Goal: Information Seeking & Learning: Learn about a topic

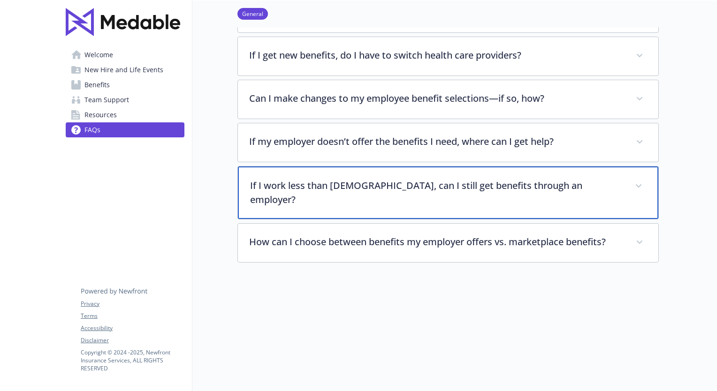
click at [514, 184] on p "If I work less than [DEMOGRAPHIC_DATA], can I still get benefits through an emp…" at bounding box center [437, 193] width 374 height 28
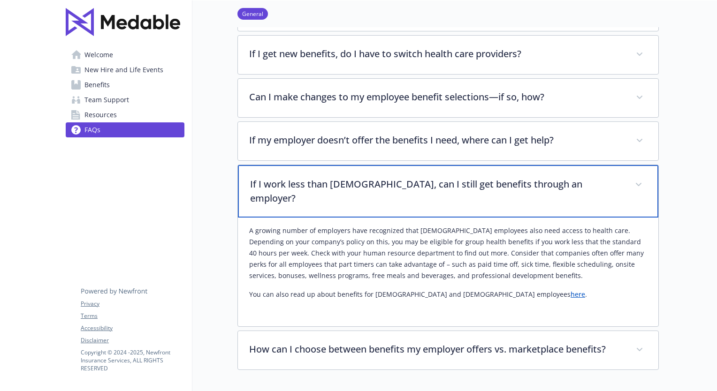
click at [514, 184] on p "If I work less than [DEMOGRAPHIC_DATA], can I still get benefits through an emp…" at bounding box center [437, 191] width 374 height 28
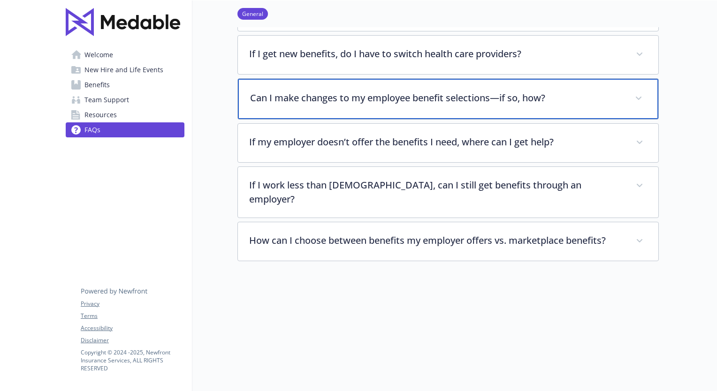
click at [460, 95] on p "Can I make changes to my employee benefit selections—if so, how?" at bounding box center [437, 98] width 374 height 14
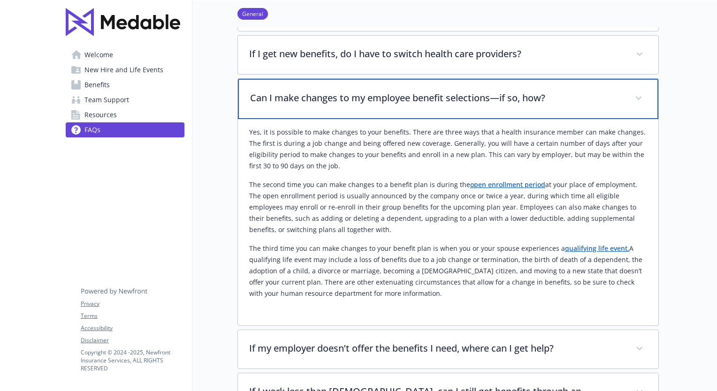
click at [460, 95] on p "Can I make changes to my employee benefit selections—if so, how?" at bounding box center [437, 98] width 374 height 14
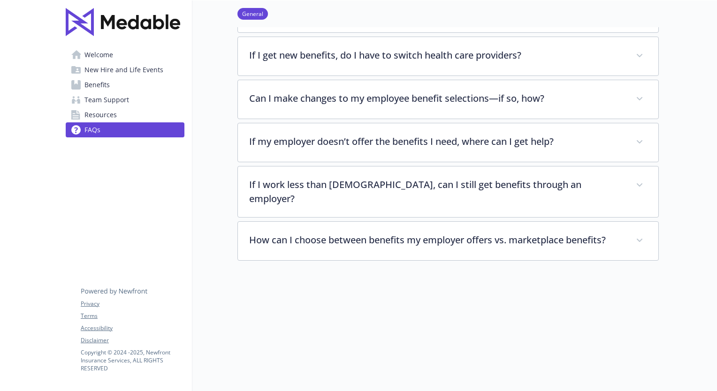
click at [88, 113] on span "Resources" at bounding box center [100, 114] width 32 height 15
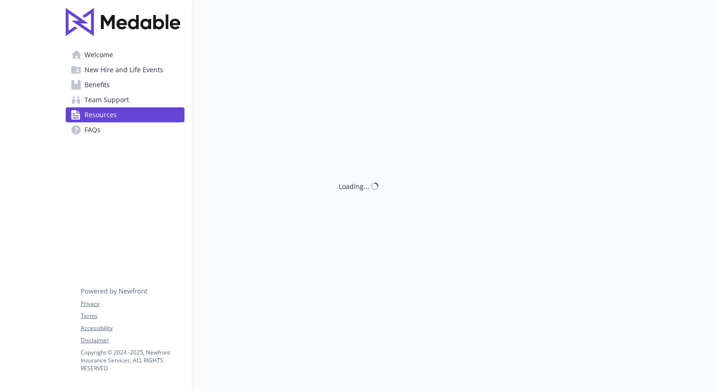
scroll to position [279, 7]
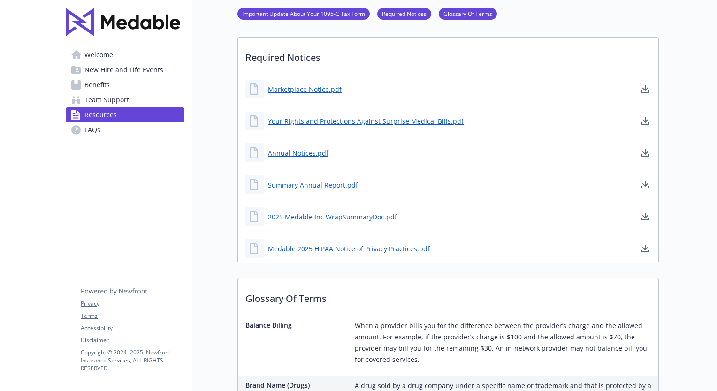
click at [85, 56] on span "Welcome" at bounding box center [98, 54] width 29 height 15
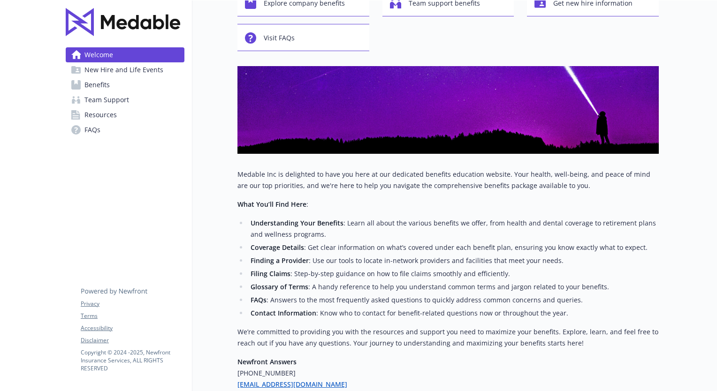
scroll to position [0, 7]
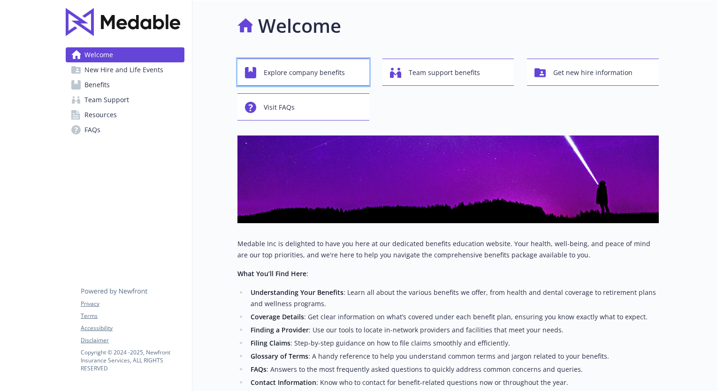
click at [328, 71] on span "Explore company benefits" at bounding box center [304, 73] width 81 height 18
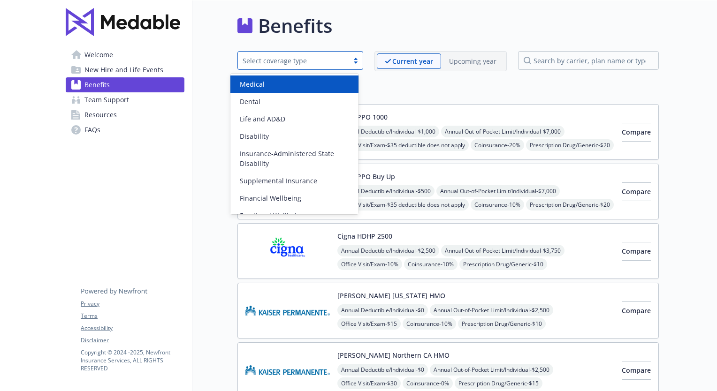
click at [332, 64] on div "Select coverage type" at bounding box center [293, 61] width 101 height 10
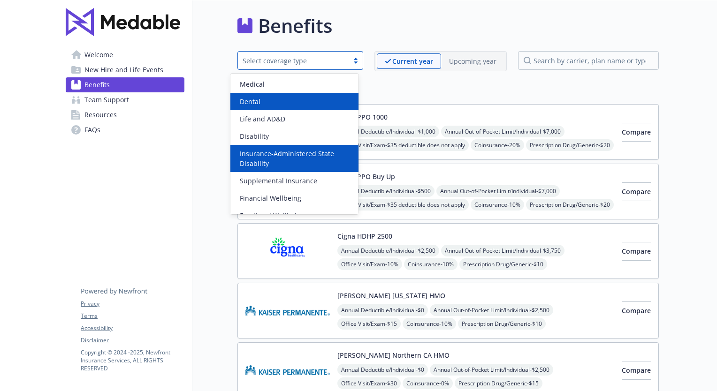
scroll to position [46, 0]
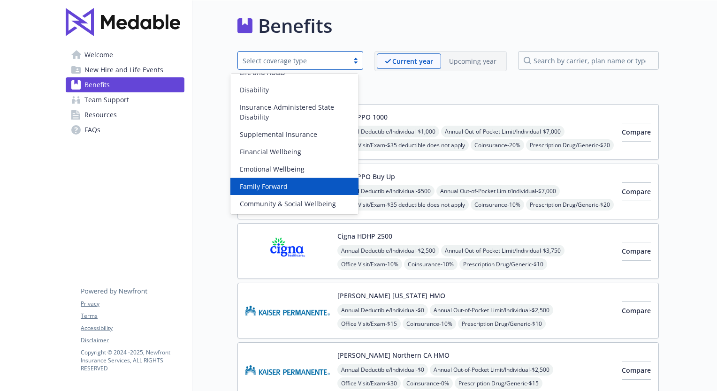
click at [325, 182] on div "Family Forward" at bounding box center [294, 187] width 117 height 10
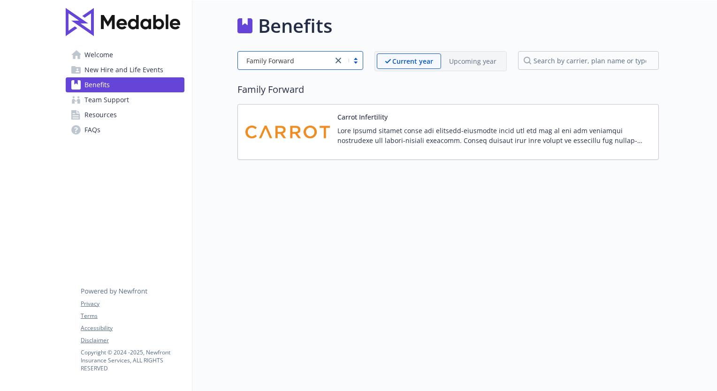
click at [346, 60] on div at bounding box center [348, 60] width 30 height 11
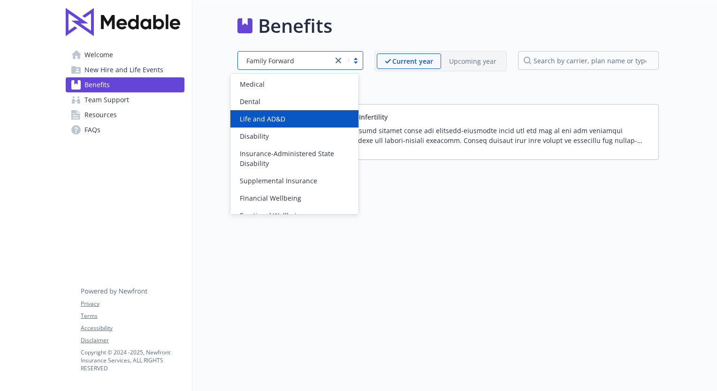
click at [280, 117] on span "Life and AD&D" at bounding box center [263, 119] width 46 height 10
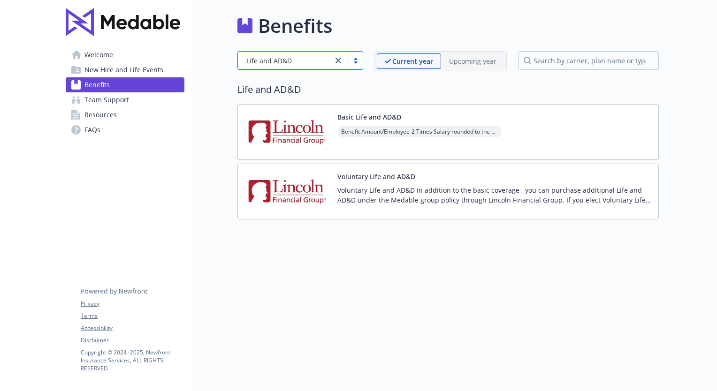
click at [386, 116] on button "Basic Life and AD&D" at bounding box center [370, 117] width 64 height 10
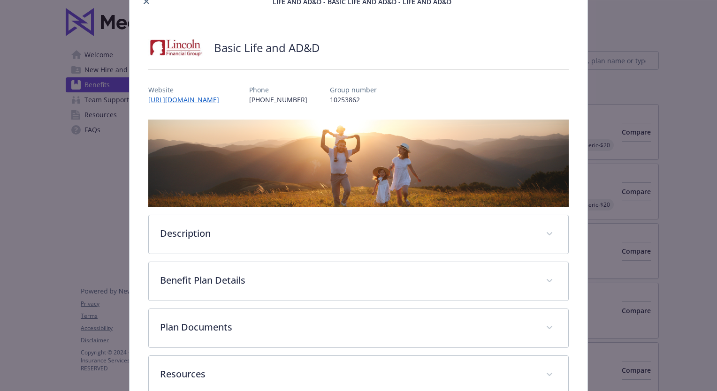
scroll to position [92, 0]
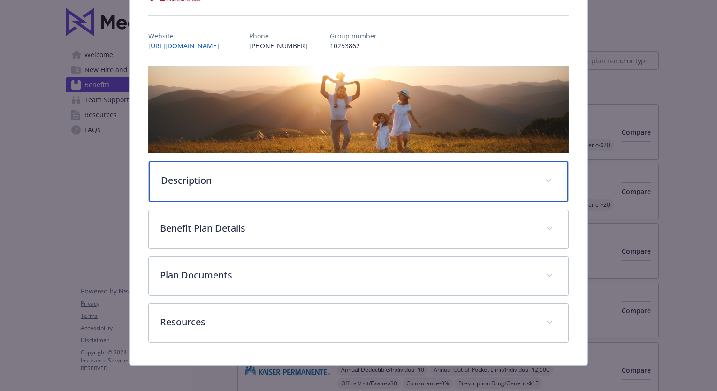
click at [342, 174] on p "Description" at bounding box center [347, 181] width 373 height 14
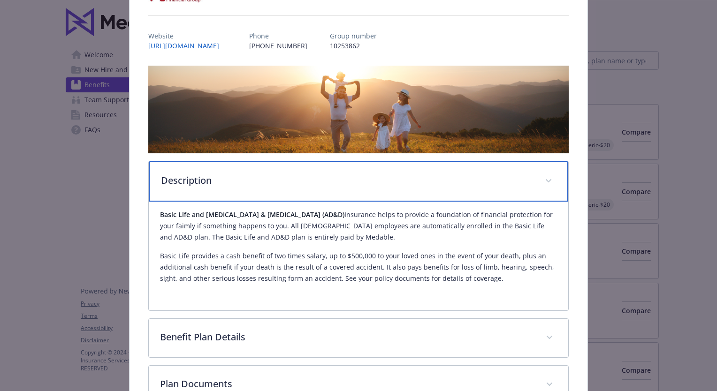
click at [342, 174] on p "Description" at bounding box center [347, 181] width 373 height 14
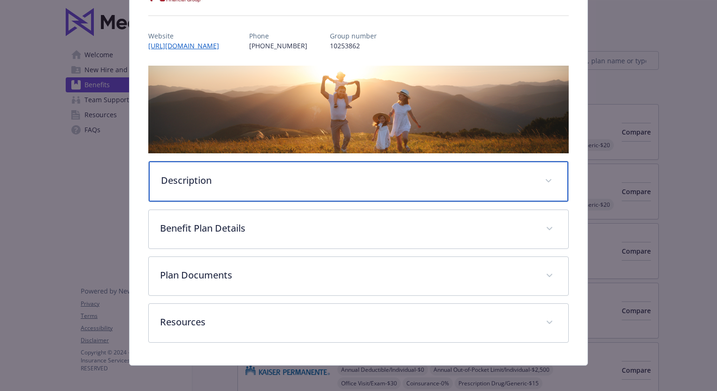
scroll to position [0, 0]
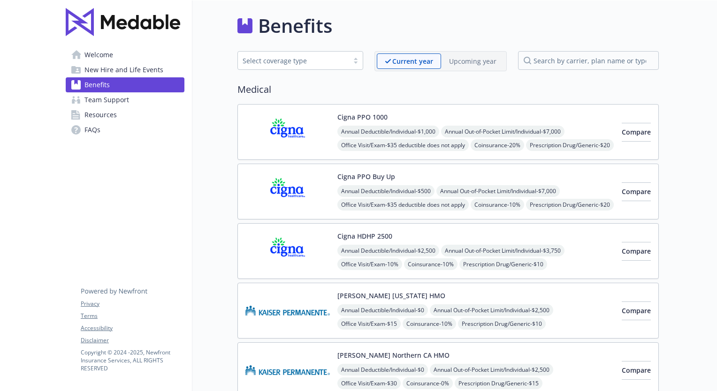
click at [100, 71] on span "New Hire and Life Events" at bounding box center [123, 69] width 79 height 15
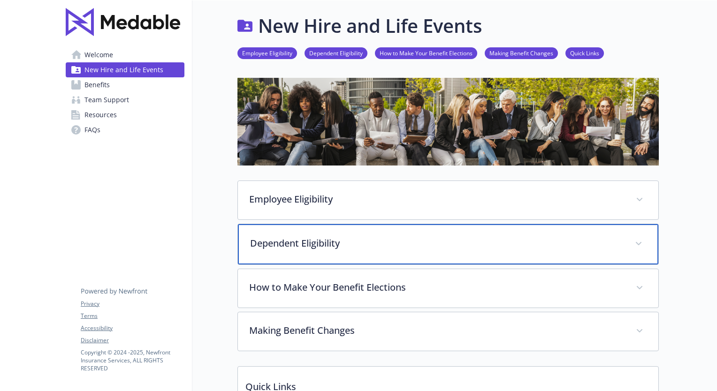
click at [332, 243] on p "Dependent Eligibility" at bounding box center [437, 244] width 374 height 14
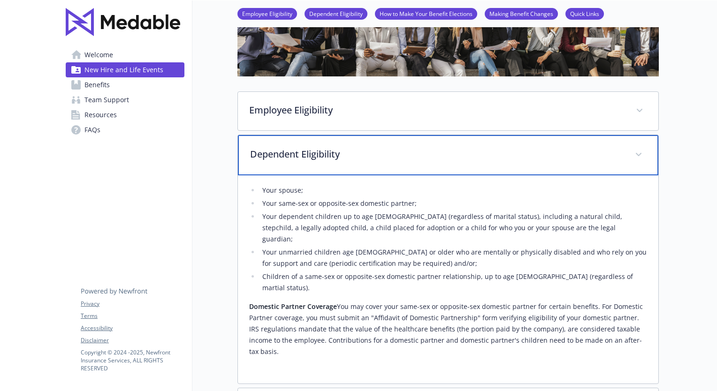
scroll to position [94, 7]
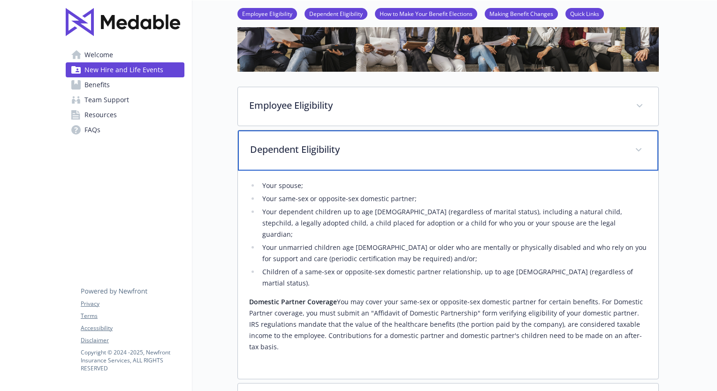
click at [331, 145] on p "Dependent Eligibility" at bounding box center [437, 150] width 374 height 14
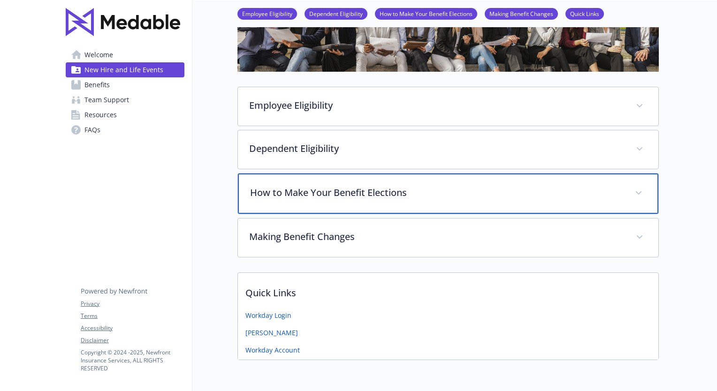
click at [361, 193] on p "How to Make Your Benefit Elections" at bounding box center [437, 193] width 374 height 14
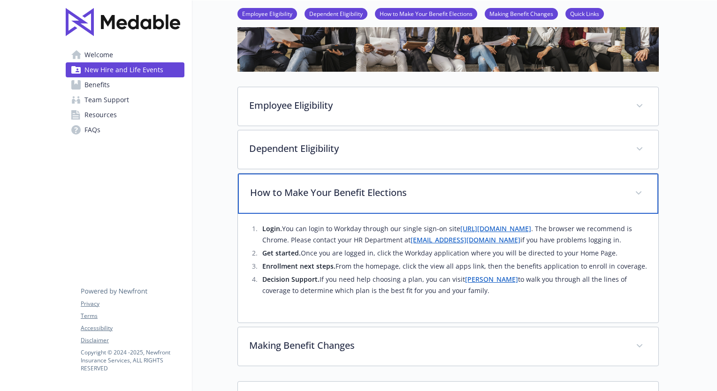
click at [361, 193] on p "How to Make Your Benefit Elections" at bounding box center [437, 193] width 374 height 14
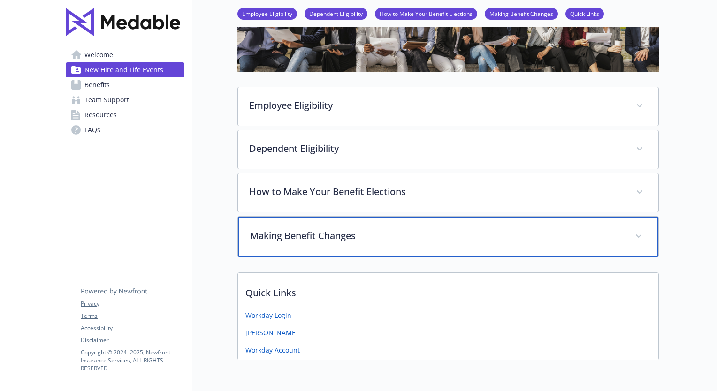
click at [293, 232] on p "Making Benefit Changes" at bounding box center [437, 236] width 374 height 14
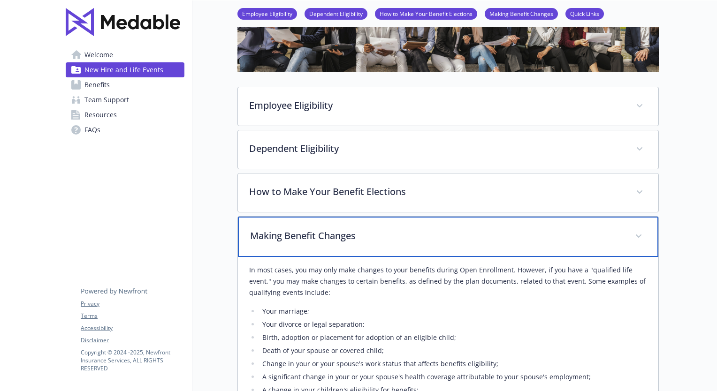
click at [293, 232] on p "Making Benefit Changes" at bounding box center [437, 236] width 374 height 14
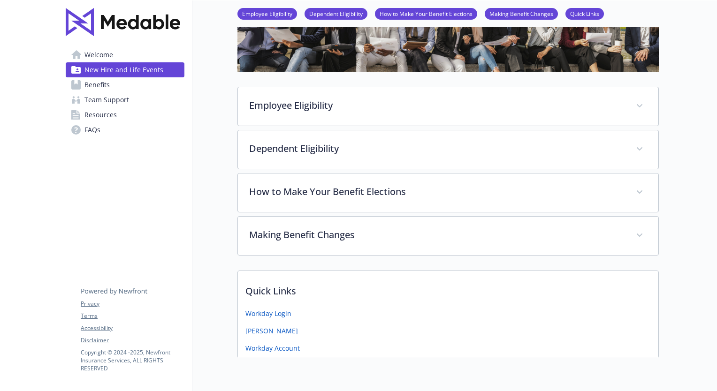
click at [96, 84] on span "Benefits" at bounding box center [96, 84] width 25 height 15
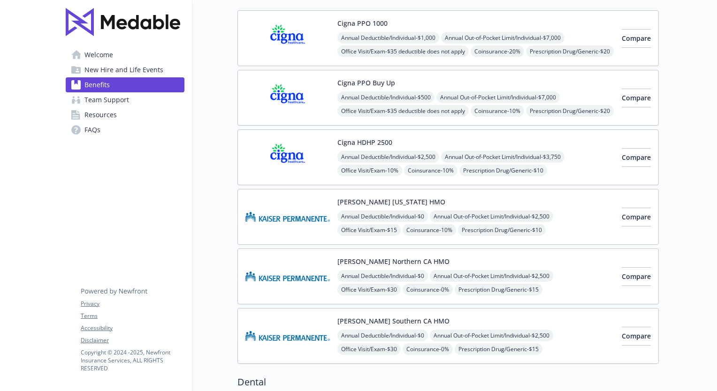
scroll to position [0, 7]
